Goal: Information Seeking & Learning: Learn about a topic

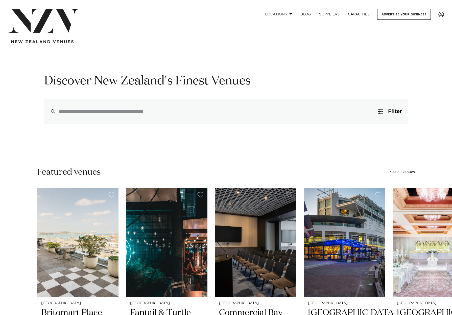
click at [281, 14] on link "Locations" at bounding box center [278, 14] width 35 height 11
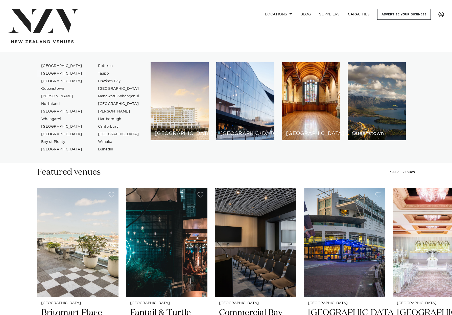
click at [50, 73] on link "[GEOGRAPHIC_DATA]" at bounding box center [61, 74] width 49 height 8
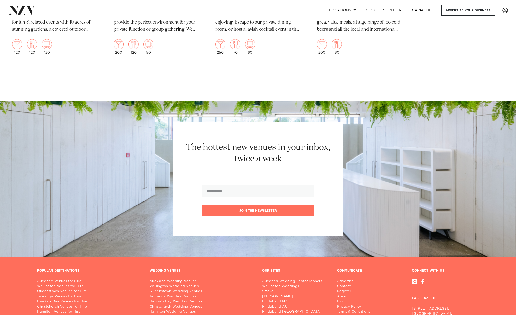
scroll to position [2095, 0]
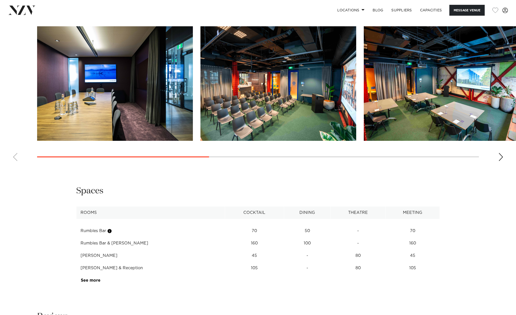
scroll to position [538, 0]
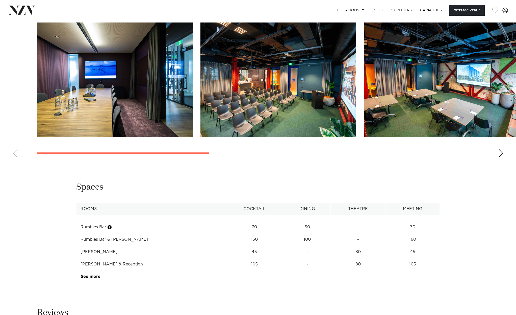
click at [501, 157] on div "Next slide" at bounding box center [501, 153] width 5 height 8
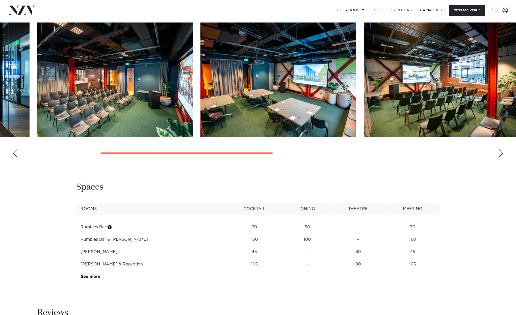
click at [502, 157] on div "Next slide" at bounding box center [501, 153] width 5 height 8
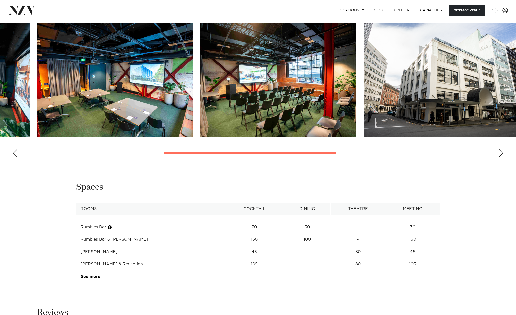
click at [502, 157] on div "Next slide" at bounding box center [501, 153] width 5 height 8
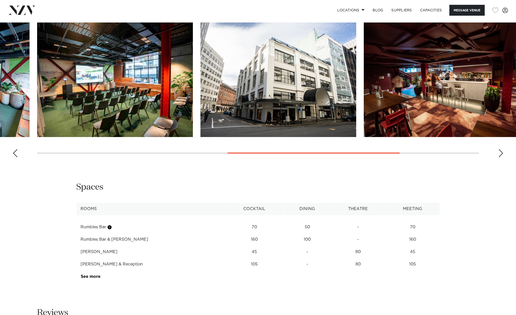
click at [502, 157] on div "Next slide" at bounding box center [501, 153] width 5 height 8
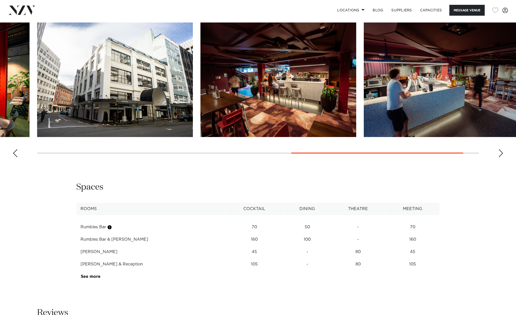
click at [502, 157] on div "Next slide" at bounding box center [501, 153] width 5 height 8
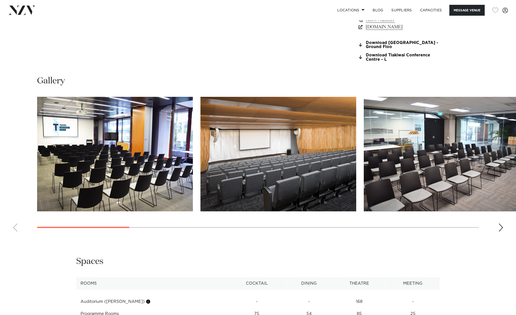
scroll to position [475, 0]
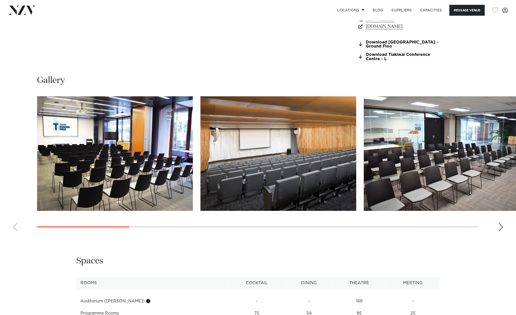
click at [501, 229] on div "Next slide" at bounding box center [501, 227] width 5 height 8
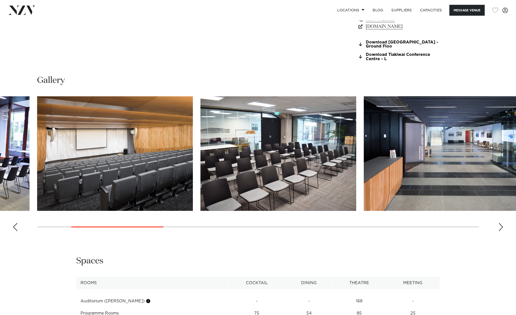
click at [501, 229] on div "Next slide" at bounding box center [501, 227] width 5 height 8
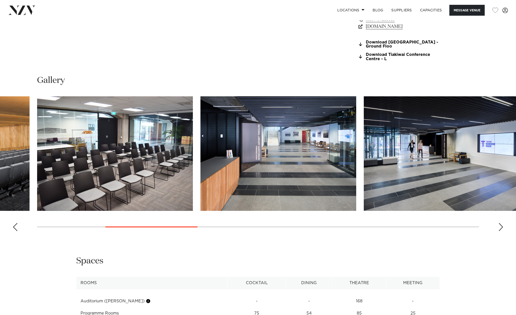
click at [501, 229] on div "Next slide" at bounding box center [501, 227] width 5 height 8
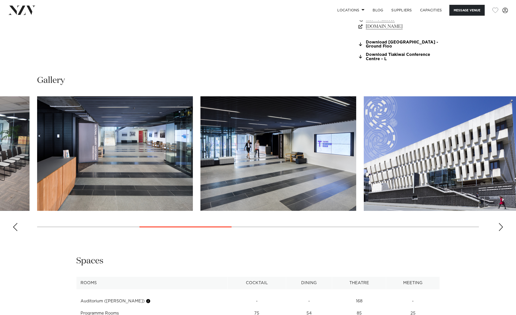
click at [501, 229] on div "Next slide" at bounding box center [501, 227] width 5 height 8
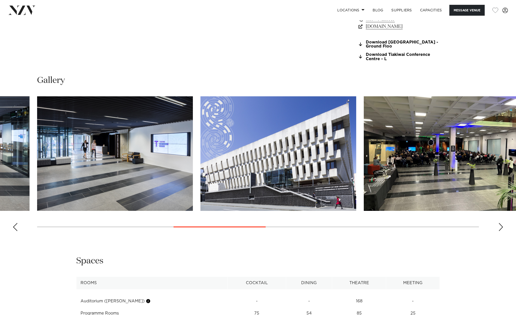
click at [501, 229] on div "Next slide" at bounding box center [501, 227] width 5 height 8
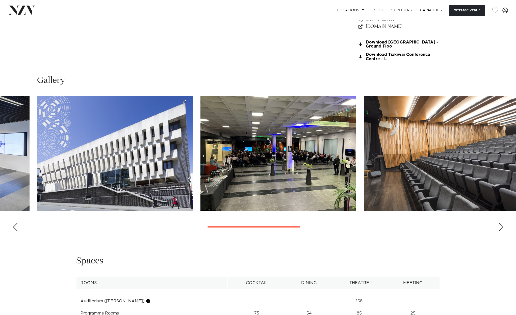
click at [501, 229] on div "Next slide" at bounding box center [501, 227] width 5 height 8
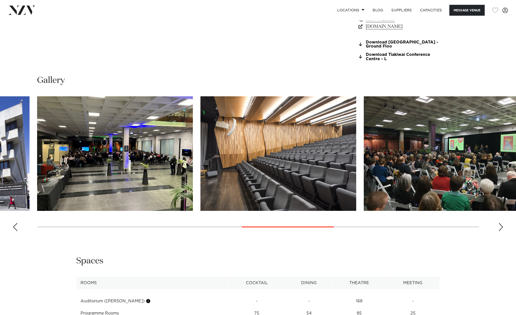
click at [501, 229] on div "Next slide" at bounding box center [501, 227] width 5 height 8
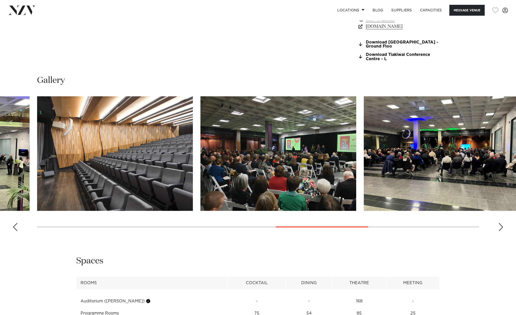
click at [501, 229] on div "Next slide" at bounding box center [501, 227] width 5 height 8
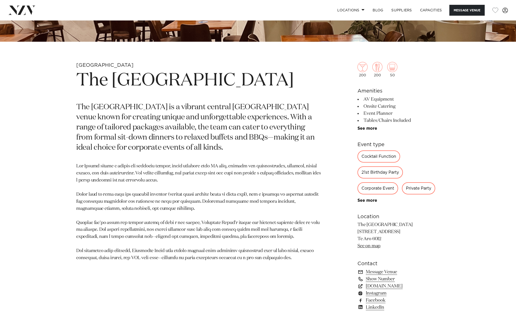
scroll to position [221, 0]
drag, startPoint x: 359, startPoint y: 226, endPoint x: 408, endPoint y: 226, distance: 49.0
click at [408, 226] on p "The Cambridge Hotel 28 Cambridge Terrace Te Aro 6012 See on map" at bounding box center [399, 236] width 82 height 28
copy p "The Cambridge Hotel"
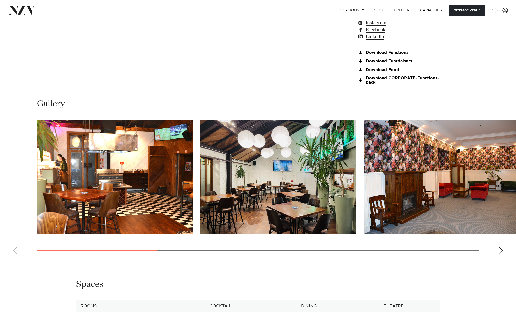
scroll to position [502, 0]
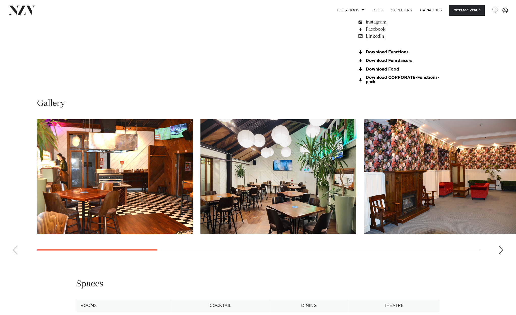
click at [502, 251] on div "Next slide" at bounding box center [501, 250] width 5 height 8
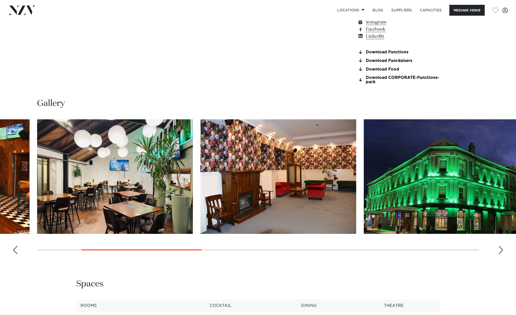
click at [502, 251] on div "Next slide" at bounding box center [501, 250] width 5 height 8
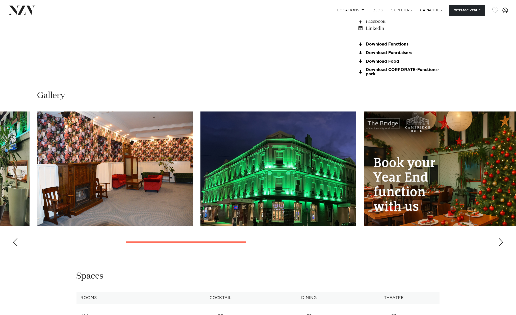
scroll to position [510, 0]
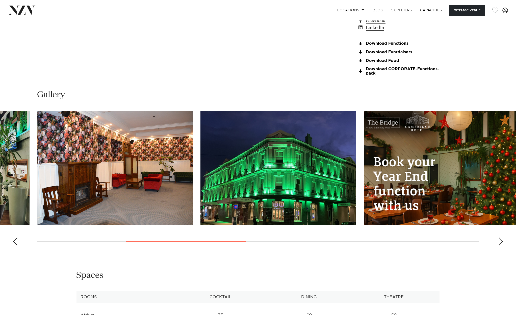
click at [501, 242] on div "Next slide" at bounding box center [501, 241] width 5 height 8
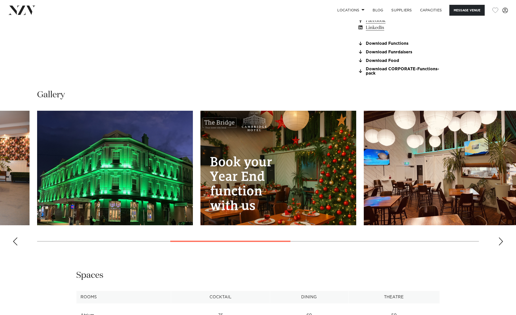
scroll to position [511, 0]
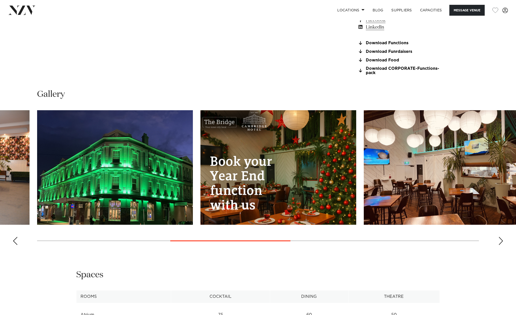
click at [501, 242] on div "Next slide" at bounding box center [501, 241] width 5 height 8
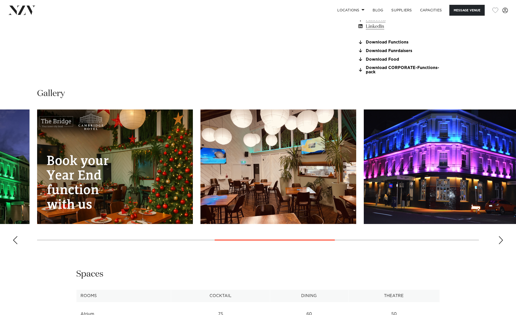
click at [501, 242] on div "Next slide" at bounding box center [501, 240] width 5 height 8
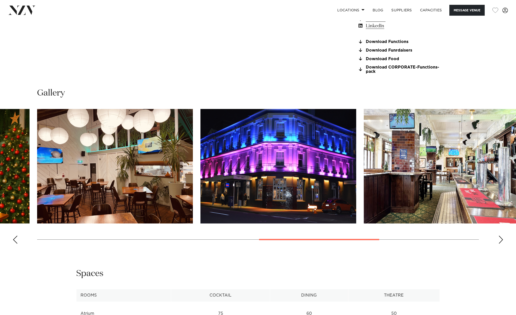
click at [501, 242] on div "Next slide" at bounding box center [501, 239] width 5 height 8
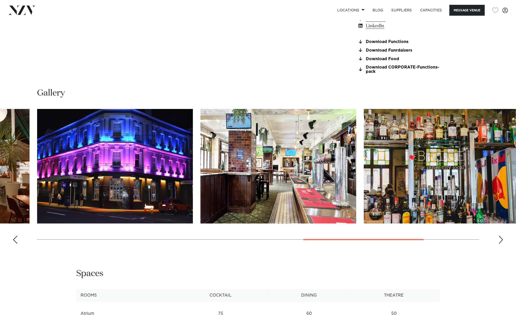
scroll to position [513, 0]
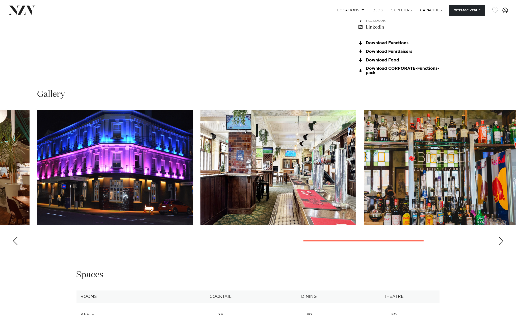
click at [501, 241] on div "Next slide" at bounding box center [501, 241] width 5 height 8
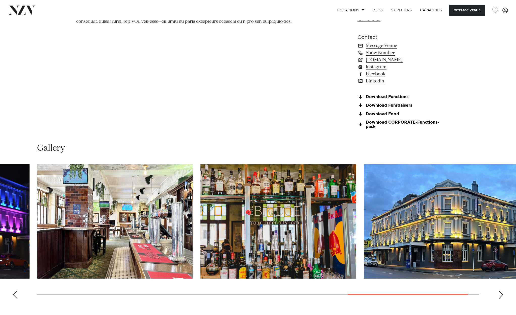
scroll to position [491, 0]
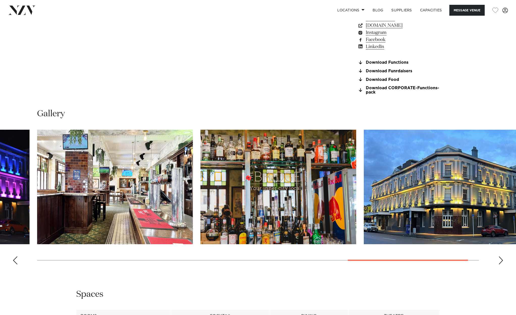
click at [502, 261] on div "Next slide" at bounding box center [501, 260] width 5 height 8
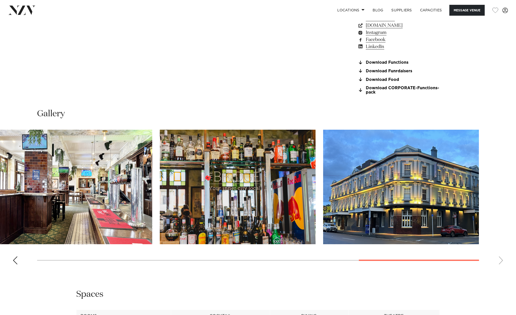
click at [14, 261] on div "Previous slide" at bounding box center [15, 260] width 5 height 8
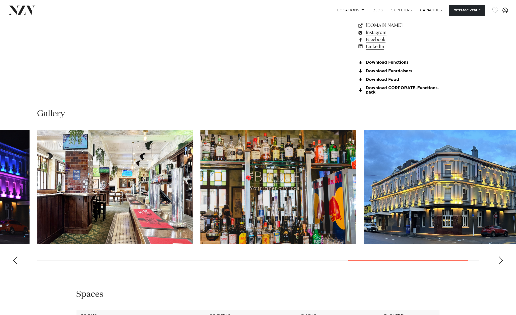
click at [14, 261] on div "Previous slide" at bounding box center [15, 260] width 5 height 8
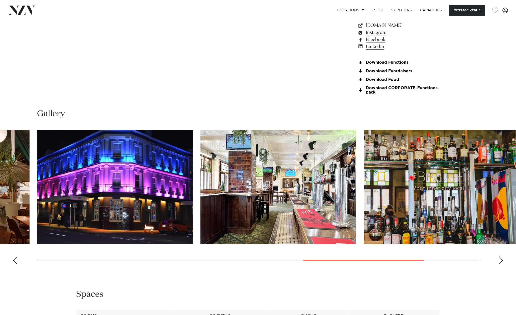
click at [14, 261] on div "Previous slide" at bounding box center [15, 260] width 5 height 8
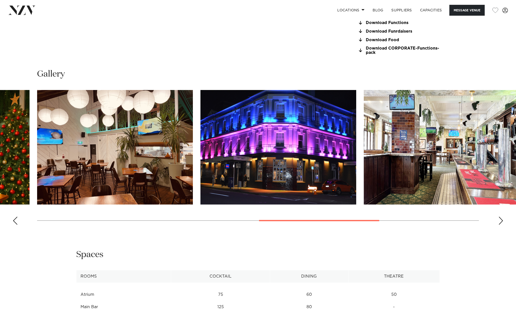
scroll to position [569, 0]
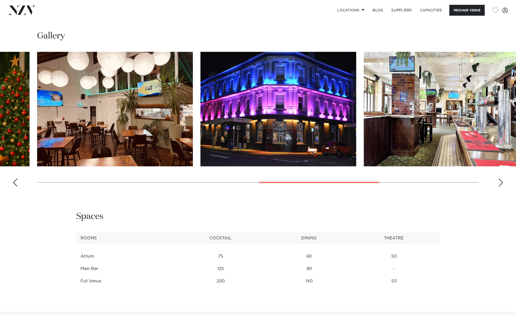
click at [14, 182] on div "Previous slide" at bounding box center [15, 182] width 5 height 8
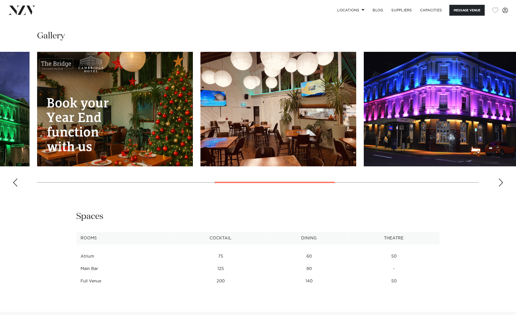
click at [14, 182] on div "Previous slide" at bounding box center [15, 182] width 5 height 8
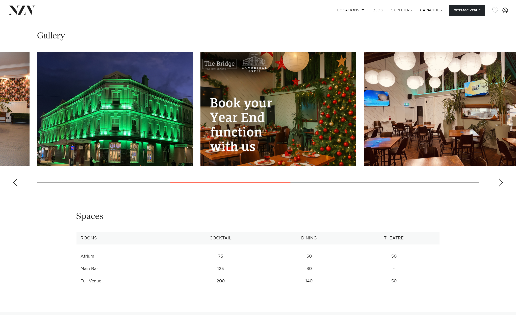
click at [14, 182] on div "Previous slide" at bounding box center [15, 182] width 5 height 8
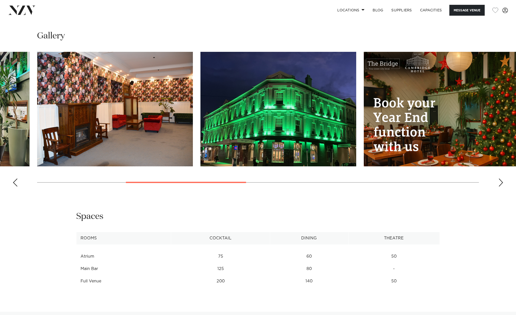
click at [14, 182] on div "Previous slide" at bounding box center [15, 182] width 5 height 8
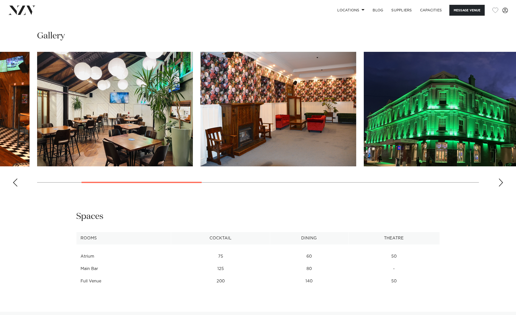
click at [14, 182] on div "Previous slide" at bounding box center [15, 182] width 5 height 8
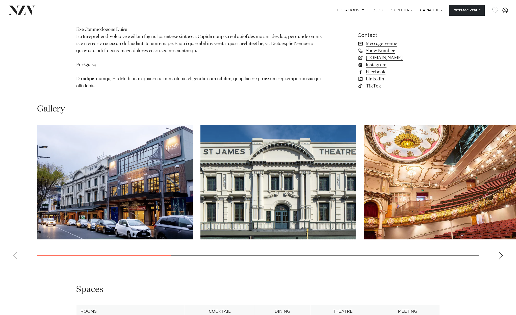
scroll to position [470, 0]
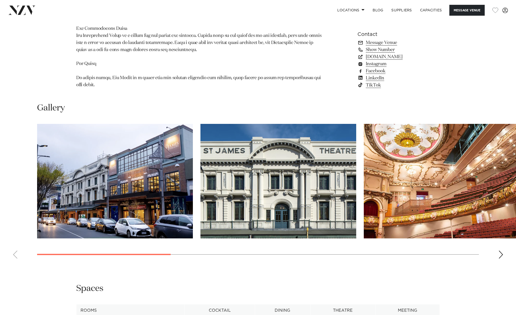
click at [502, 250] on div "Next slide" at bounding box center [501, 254] width 5 height 8
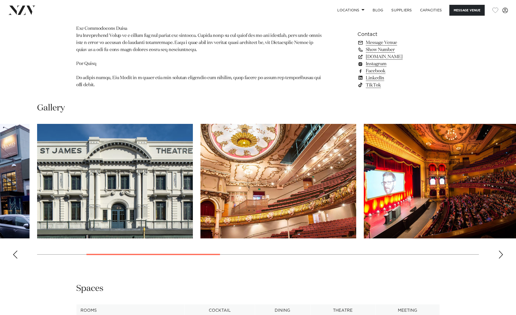
click at [502, 250] on div "Next slide" at bounding box center [501, 254] width 5 height 8
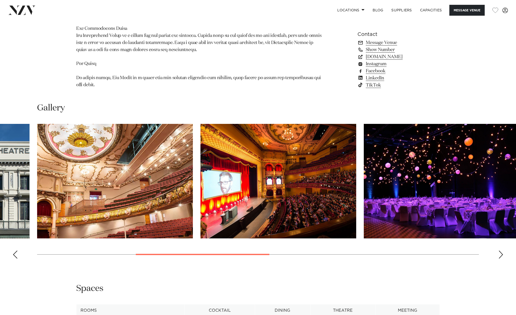
click at [502, 250] on div "Next slide" at bounding box center [501, 254] width 5 height 8
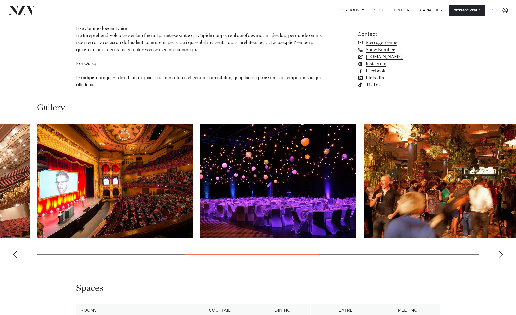
click at [502, 250] on div "Next slide" at bounding box center [501, 254] width 5 height 8
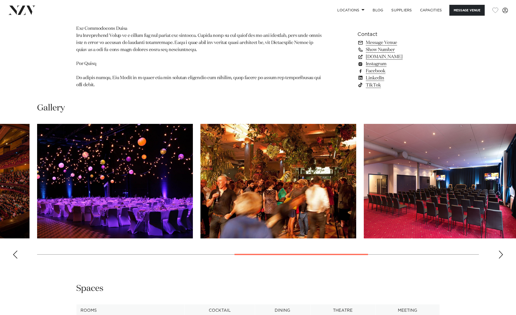
click at [501, 250] on div "Next slide" at bounding box center [501, 254] width 5 height 8
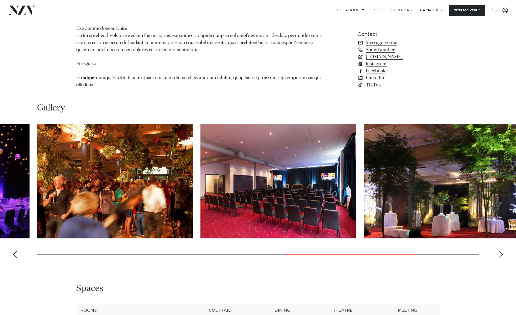
click at [501, 250] on div "Next slide" at bounding box center [501, 254] width 5 height 8
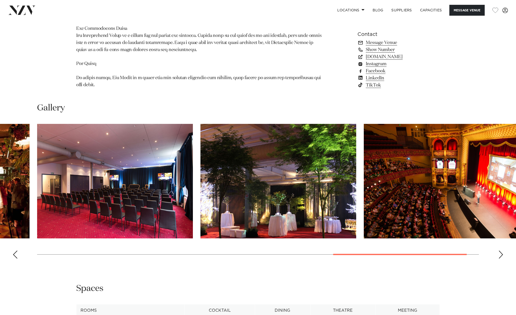
click at [501, 250] on div "Next slide" at bounding box center [501, 254] width 5 height 8
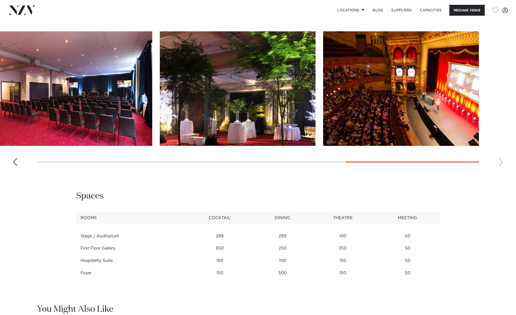
scroll to position [522, 0]
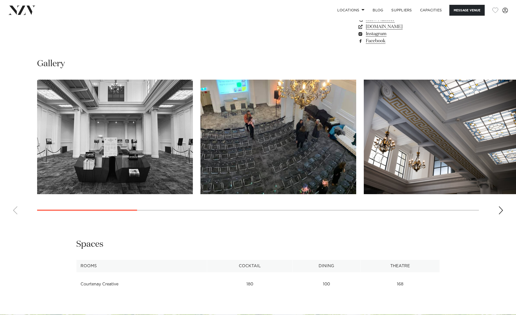
scroll to position [470, 0]
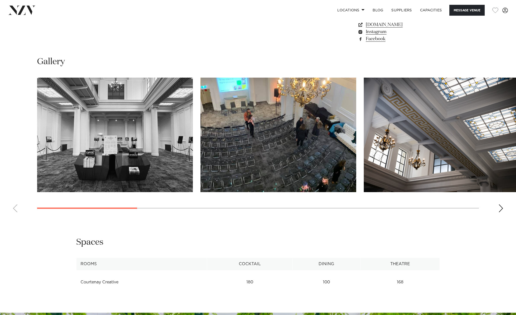
click at [502, 209] on div "Next slide" at bounding box center [501, 208] width 5 height 8
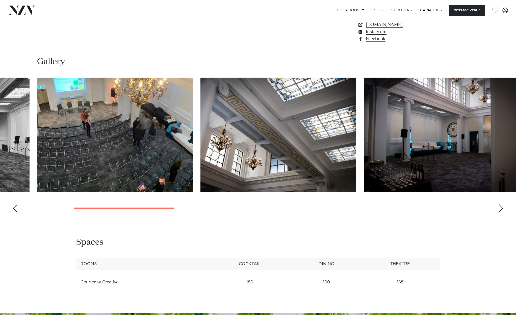
click at [502, 209] on div "Next slide" at bounding box center [501, 208] width 5 height 8
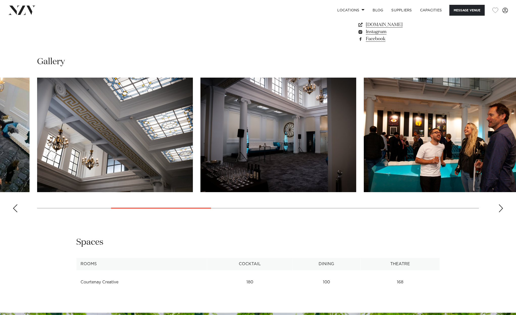
click at [501, 210] on div "Next slide" at bounding box center [501, 208] width 5 height 8
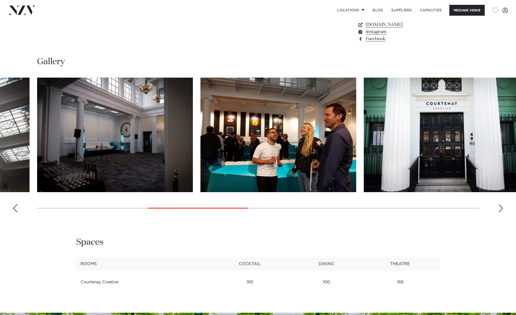
click at [501, 210] on div "Next slide" at bounding box center [501, 208] width 5 height 8
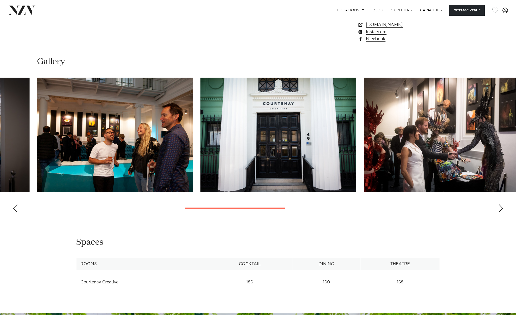
click at [501, 210] on div "Next slide" at bounding box center [501, 208] width 5 height 8
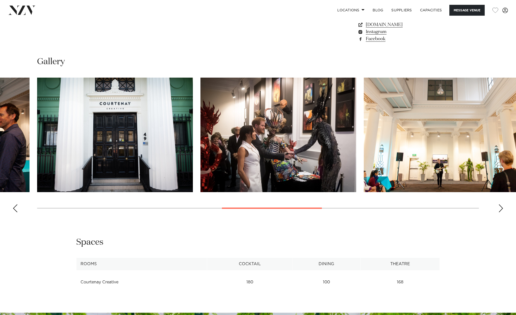
click at [502, 210] on div "Next slide" at bounding box center [501, 208] width 5 height 8
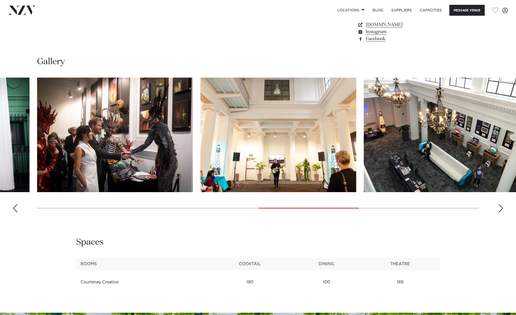
click at [502, 210] on div "Next slide" at bounding box center [501, 208] width 5 height 8
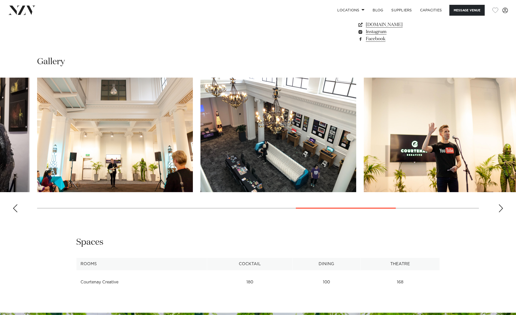
click at [15, 206] on div "Previous slide" at bounding box center [15, 208] width 5 height 8
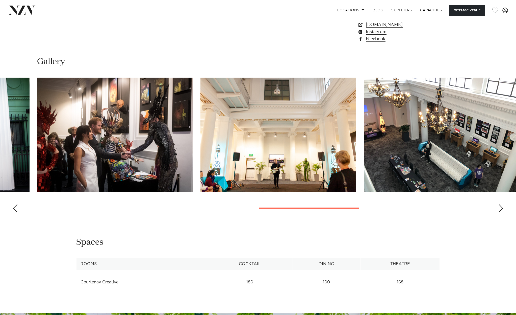
click at [502, 208] on div "Next slide" at bounding box center [501, 208] width 5 height 8
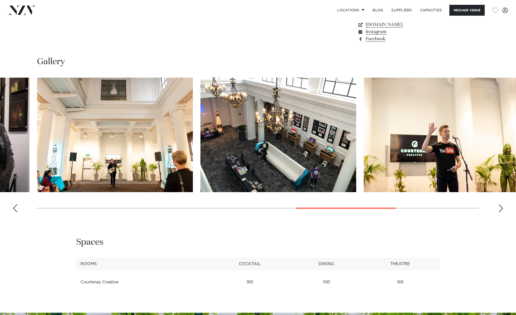
click at [502, 208] on div "Next slide" at bounding box center [501, 208] width 5 height 8
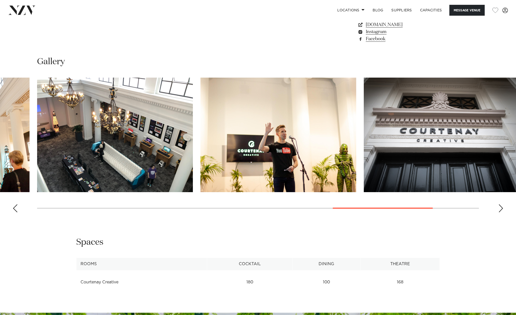
click at [502, 208] on div "Next slide" at bounding box center [501, 208] width 5 height 8
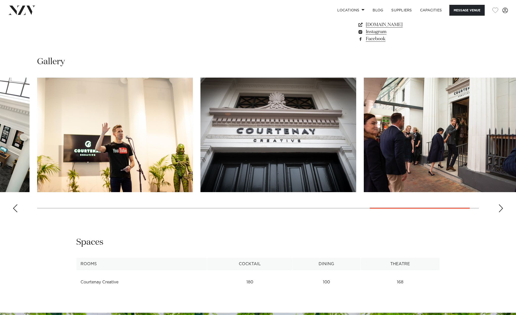
click at [502, 208] on div "Next slide" at bounding box center [501, 208] width 5 height 8
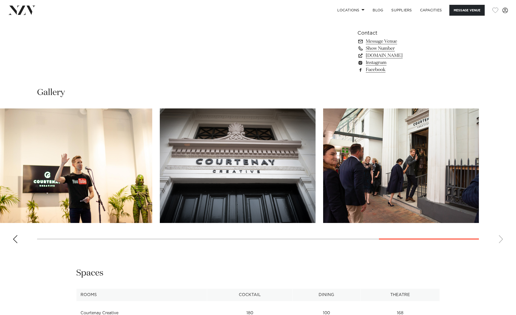
scroll to position [400, 0]
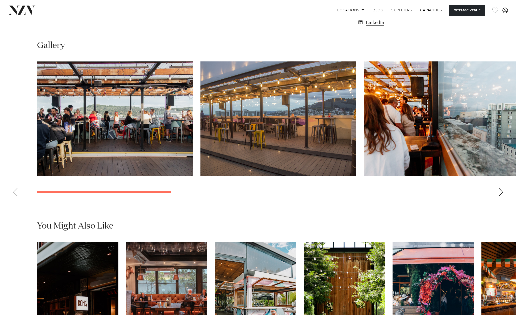
scroll to position [508, 0]
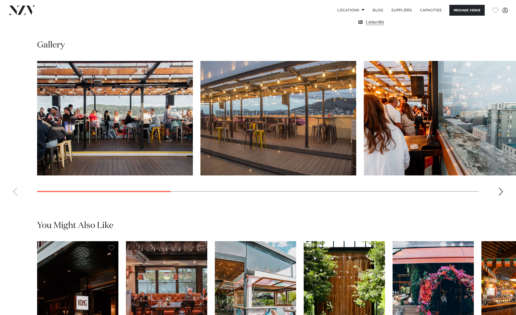
click at [502, 193] on div "Next slide" at bounding box center [501, 191] width 5 height 8
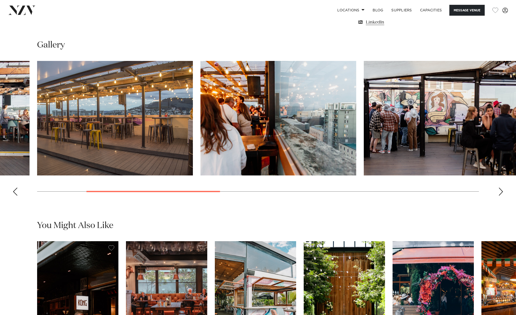
click at [502, 191] on div "Next slide" at bounding box center [501, 191] width 5 height 8
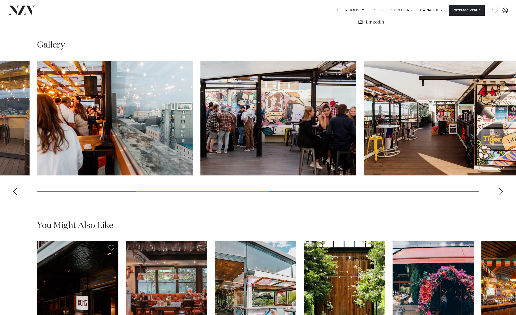
click at [502, 191] on div "Next slide" at bounding box center [501, 191] width 5 height 8
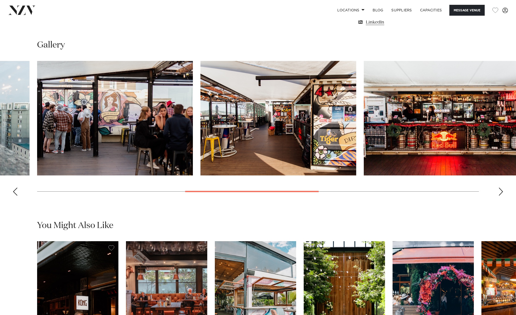
click at [502, 191] on div "Next slide" at bounding box center [501, 191] width 5 height 8
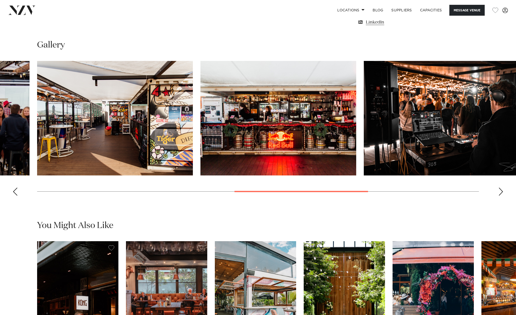
click at [502, 191] on div "Next slide" at bounding box center [501, 191] width 5 height 8
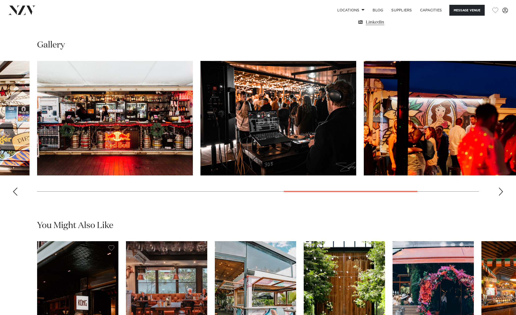
click at [502, 191] on div "Next slide" at bounding box center [501, 191] width 5 height 8
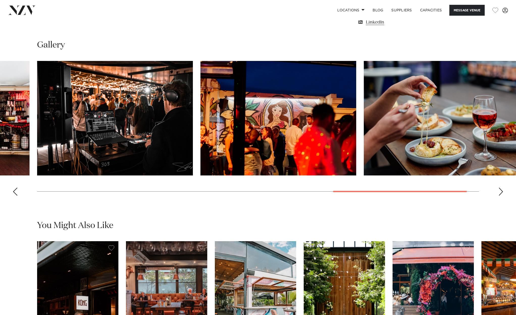
click at [502, 191] on div "Next slide" at bounding box center [501, 191] width 5 height 8
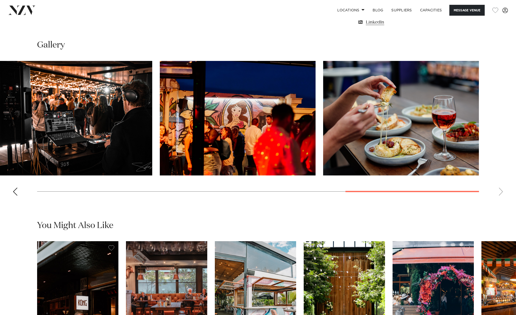
click at [502, 191] on swiper-container at bounding box center [258, 130] width 516 height 139
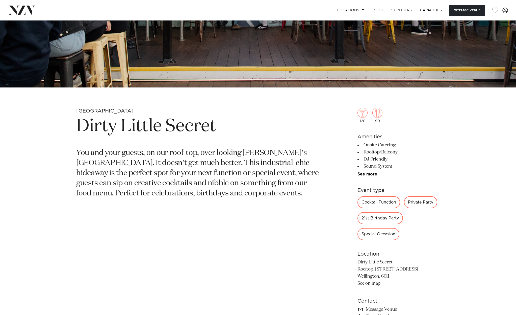
scroll to position [186, 0]
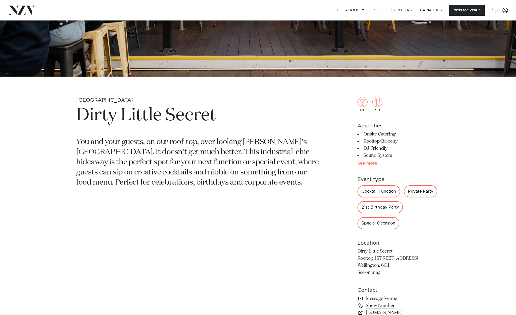
click at [365, 164] on link "See more" at bounding box center [377, 163] width 39 height 4
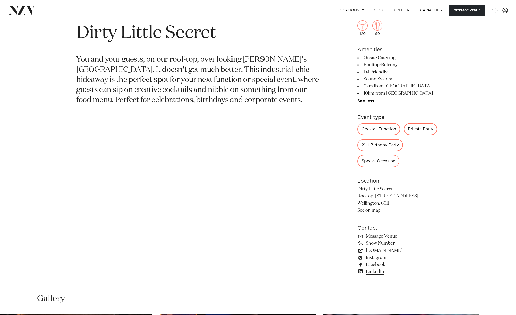
scroll to position [273, 0]
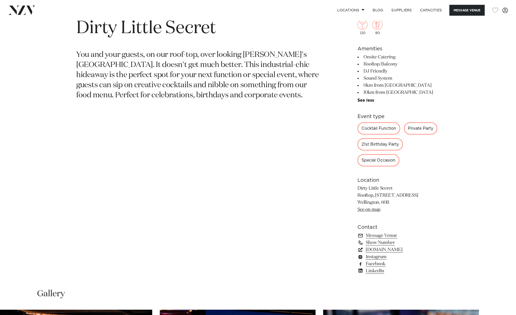
click at [386, 250] on link "[DOMAIN_NAME]" at bounding box center [399, 249] width 82 height 7
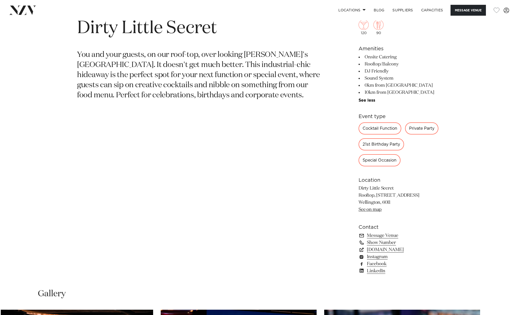
scroll to position [274, 0]
